Goal: Book appointment/travel/reservation

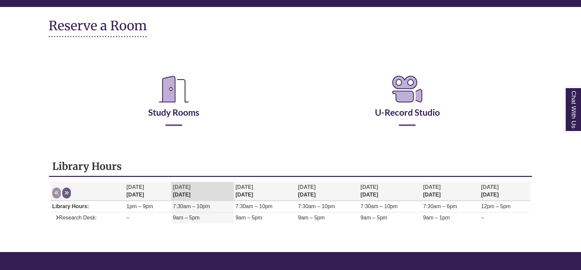
scroll to position [76, 0]
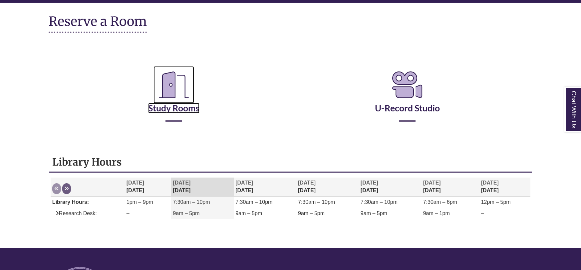
click at [169, 101] on icon "Reserve a Room" at bounding box center [174, 84] width 41 height 37
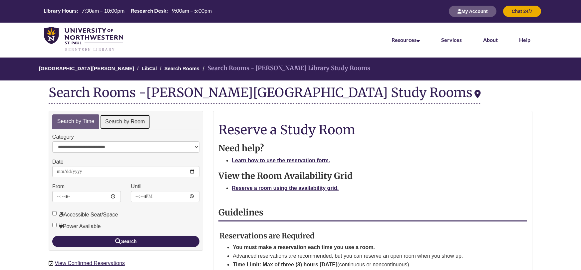
click at [125, 118] on link "Search by Room" at bounding box center [125, 122] width 50 height 15
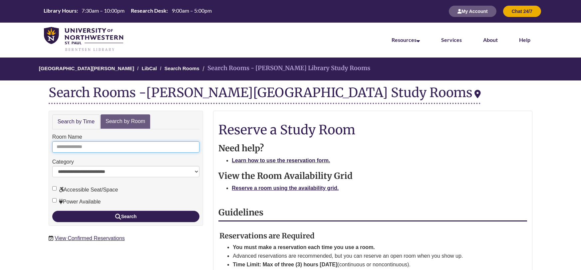
click at [111, 146] on input "Room Name" at bounding box center [125, 147] width 147 height 11
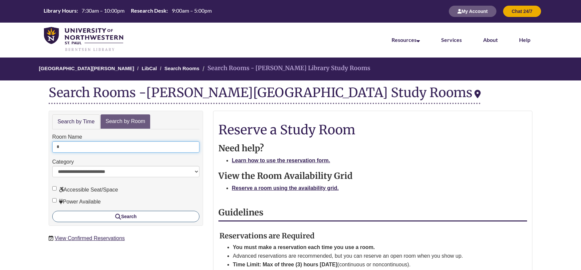
type input "*"
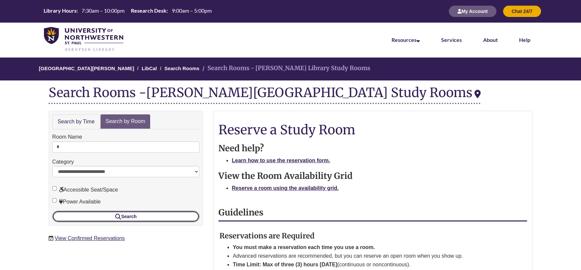
click at [86, 211] on button "Search" at bounding box center [125, 216] width 147 height 11
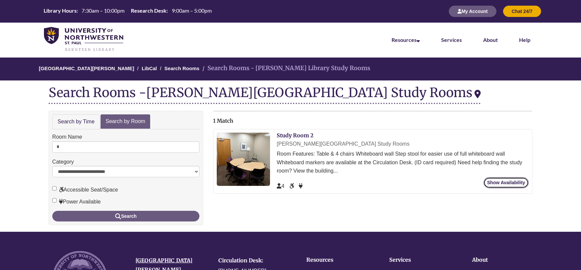
click at [523, 186] on link "Show Availability" at bounding box center [506, 183] width 45 height 11
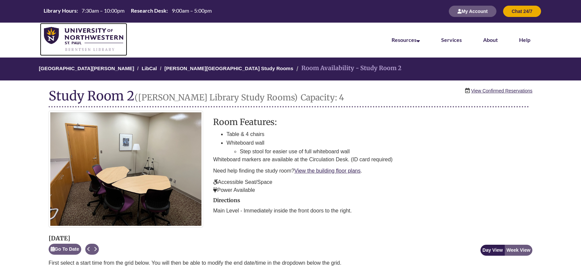
click at [93, 33] on img at bounding box center [83, 39] width 79 height 25
